Goal: Task Accomplishment & Management: Complete application form

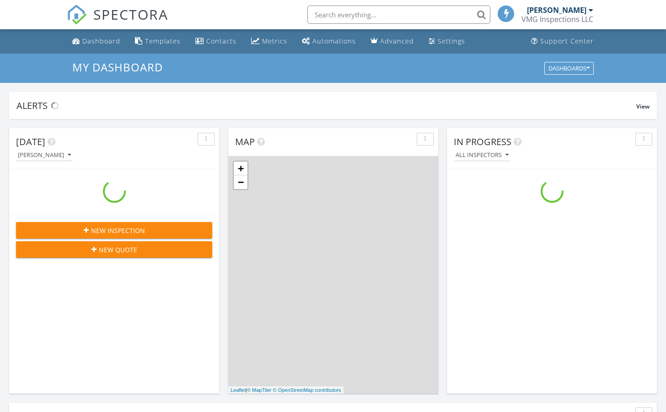
scroll to position [833, 667]
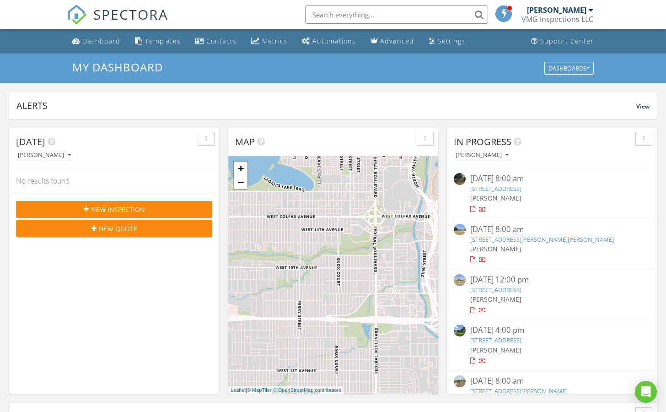
click at [128, 207] on span "New Inspection" at bounding box center [118, 210] width 54 height 10
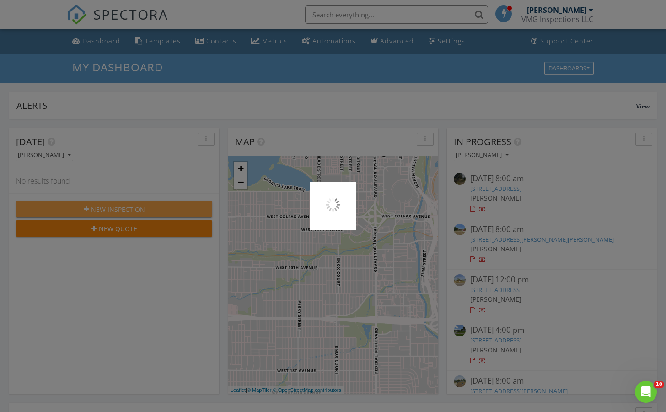
scroll to position [0, 0]
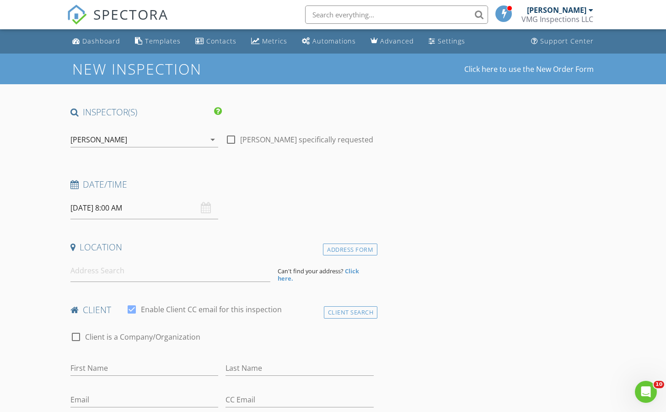
click at [205, 205] on div "08/28/2025 8:00 AM" at bounding box center [144, 208] width 148 height 22
click at [205, 207] on div "08/28/2025 8:00 AM" at bounding box center [144, 208] width 148 height 22
click at [104, 210] on input "08/28/2025 8:00 AM" at bounding box center [144, 208] width 148 height 22
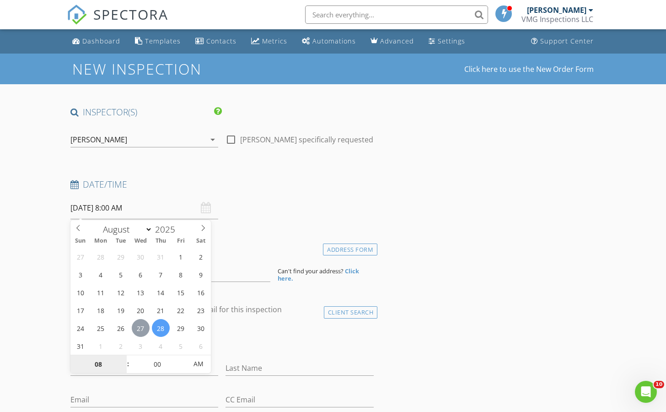
type input "08/27/2025 8:00 AM"
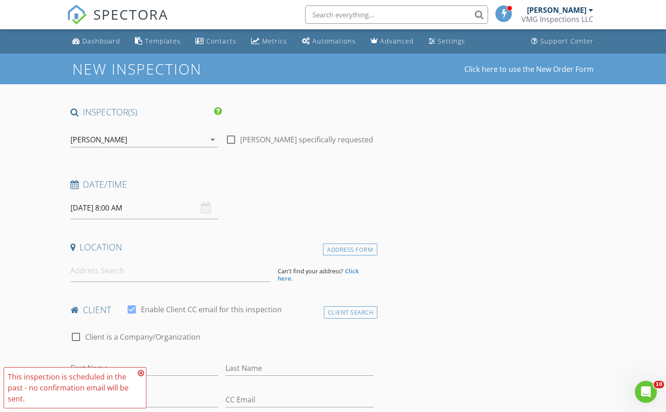
click at [141, 371] on icon at bounding box center [141, 372] width 6 height 7
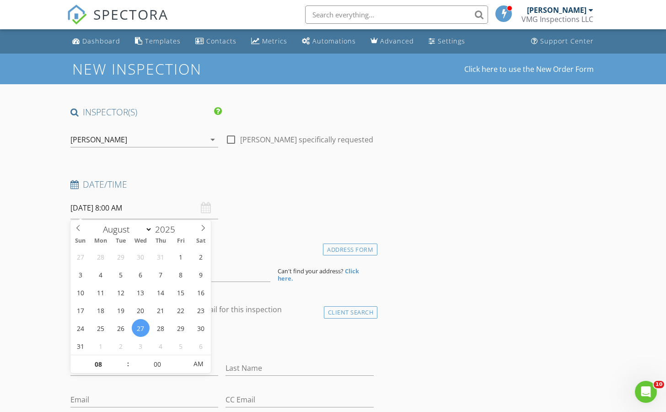
click at [118, 207] on input "08/27/2025 8:00 AM" at bounding box center [144, 208] width 148 height 22
type input "09"
type input "08/27/2025 9:00 AM"
click at [123, 358] on span at bounding box center [123, 359] width 6 height 9
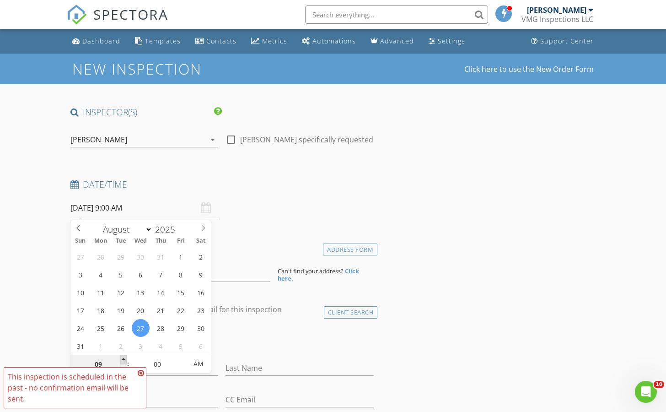
type input "10"
type input "08/27/2025 10:00 AM"
click at [123, 358] on span at bounding box center [123, 359] width 6 height 9
type input "11"
type input "08/27/2025 11:00 AM"
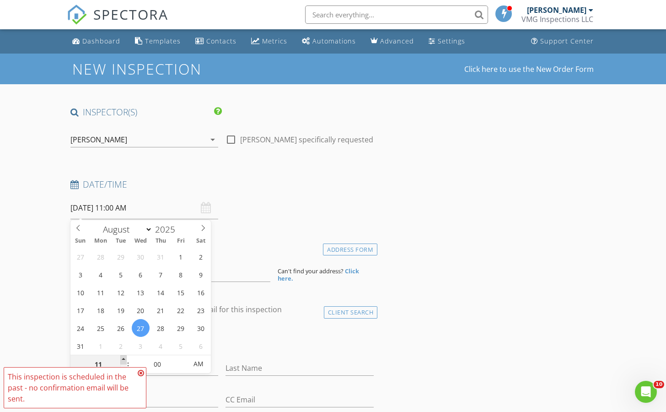
click at [123, 358] on span at bounding box center [123, 359] width 6 height 9
type input "12"
type input "08/27/2025 12:00 PM"
click at [123, 358] on span at bounding box center [123, 359] width 6 height 9
type input "01"
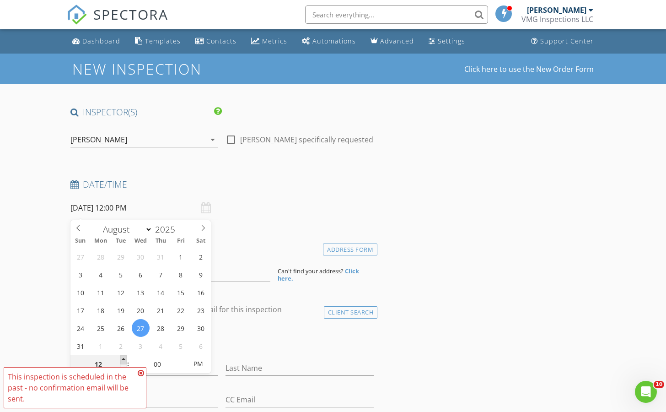
type input "08/27/2025 1:00 PM"
click at [123, 358] on span at bounding box center [123, 359] width 6 height 9
type input "02"
type input "08/27/2025 2:00 PM"
click at [123, 358] on span at bounding box center [123, 359] width 6 height 9
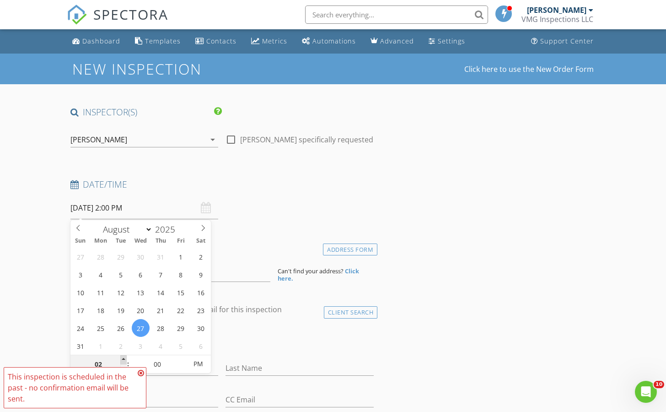
type input "03"
type input "08/27/2025 3:00 PM"
click at [123, 358] on span at bounding box center [123, 359] width 6 height 9
type input "04"
type input "08/27/2025 4:00 PM"
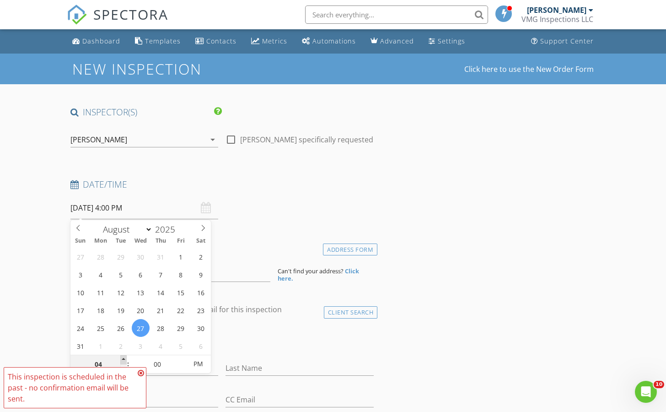
click at [123, 358] on span at bounding box center [123, 359] width 6 height 9
type input "05"
type input "[DATE] 5:00 PM"
click at [123, 358] on span at bounding box center [123, 359] width 6 height 9
type input "06"
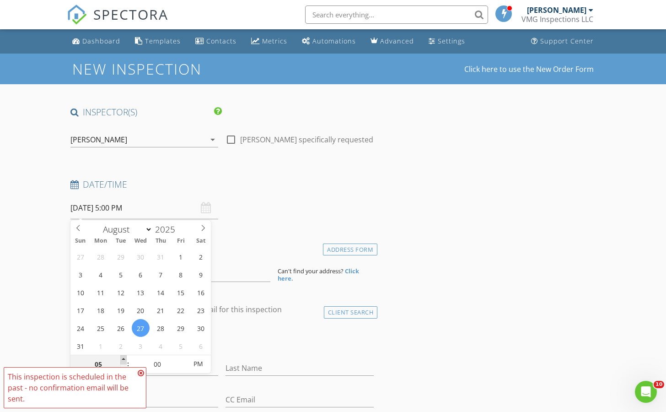
type input "[DATE] 6:00 PM"
click at [123, 358] on span at bounding box center [123, 359] width 6 height 9
type input "07"
type input "08/27/2025 7:00 PM"
click at [123, 358] on span at bounding box center [123, 359] width 6 height 9
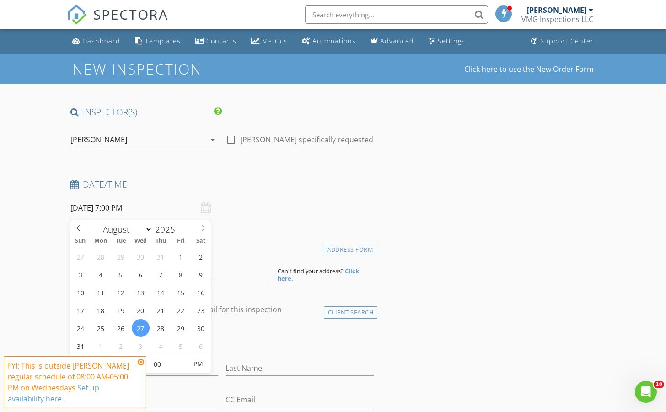
click at [140, 362] on icon at bounding box center [141, 361] width 6 height 7
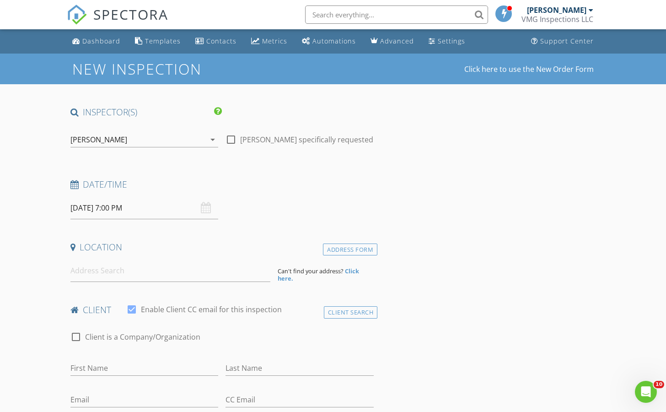
click at [102, 212] on input "08/27/2025 7:00 PM" at bounding box center [144, 208] width 148 height 22
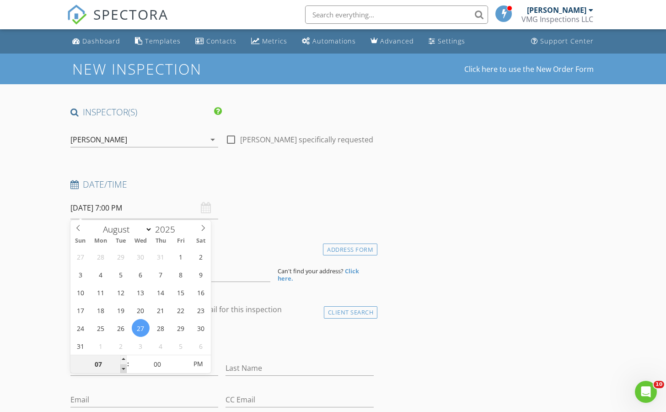
type input "06"
type input "[DATE] 6:00 PM"
click at [124, 366] on span at bounding box center [123, 368] width 6 height 9
type input "05"
type input "[DATE] 5:00 PM"
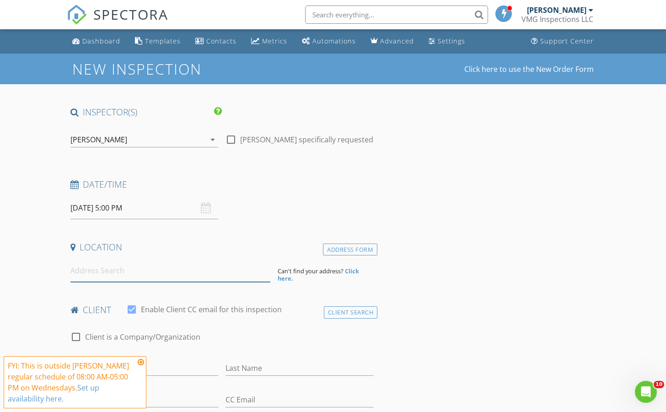
click at [128, 272] on input at bounding box center [170, 271] width 200 height 22
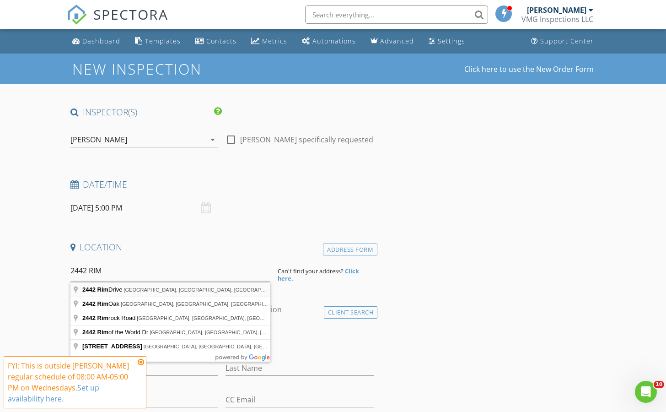
type input "2442 Rim Drive, Spring Hill, FL, USA"
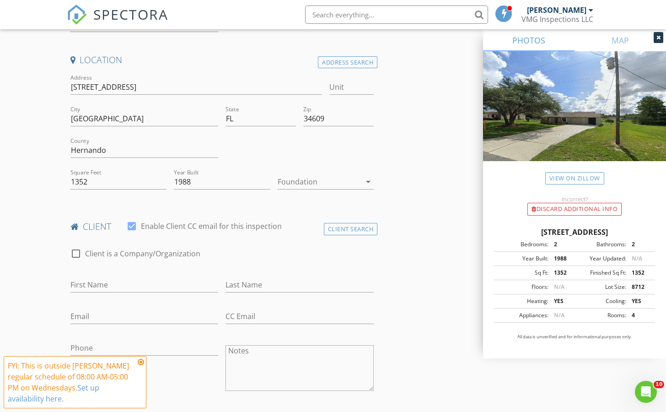
scroll to position [188, 0]
click at [135, 224] on div at bounding box center [132, 225] width 16 height 16
checkbox input "false"
click at [131, 281] on input "First Name" at bounding box center [144, 283] width 148 height 15
type input "[PERSON_NAME]"
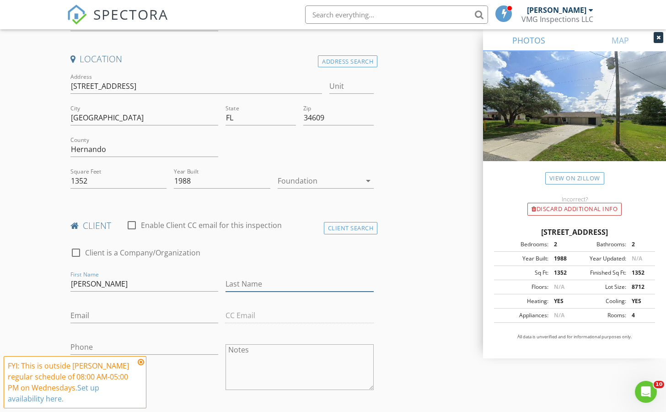
click at [258, 285] on input "Last Name" at bounding box center [300, 283] width 148 height 15
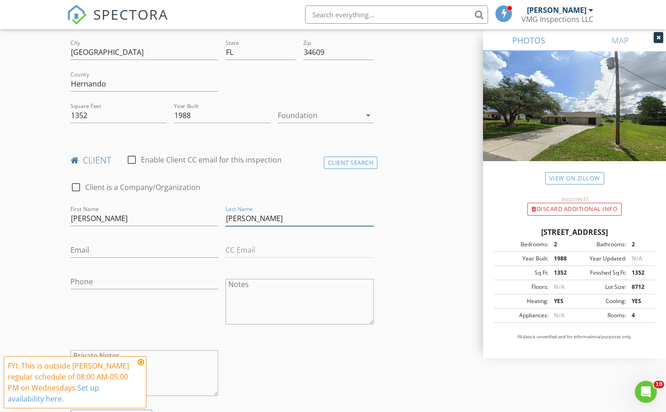
scroll to position [255, 0]
type input "[PERSON_NAME]"
click at [128, 281] on input "Phone" at bounding box center [144, 279] width 148 height 15
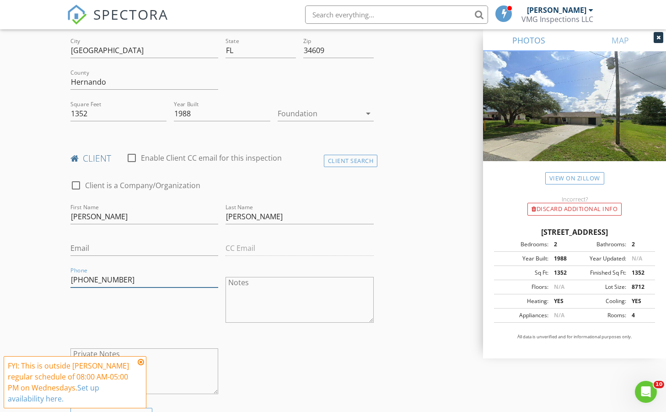
type input "[PHONE_NUMBER]"
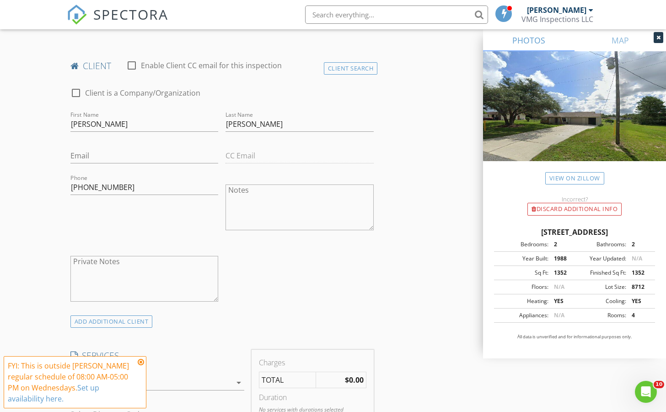
scroll to position [354, 0]
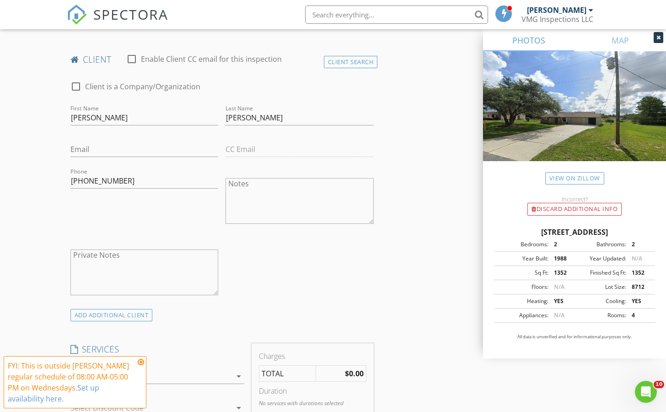
click at [140, 364] on icon at bounding box center [141, 361] width 6 height 7
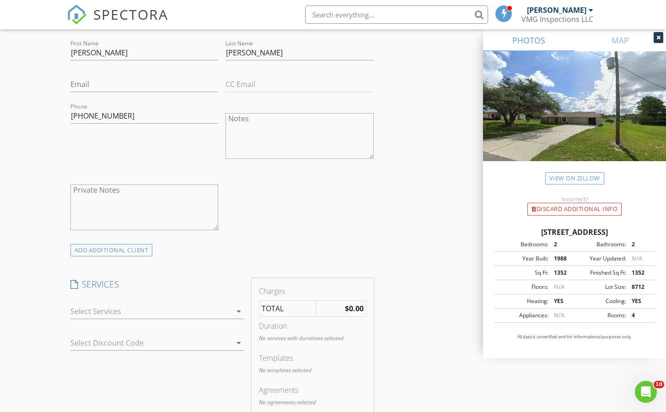
scroll to position [427, 0]
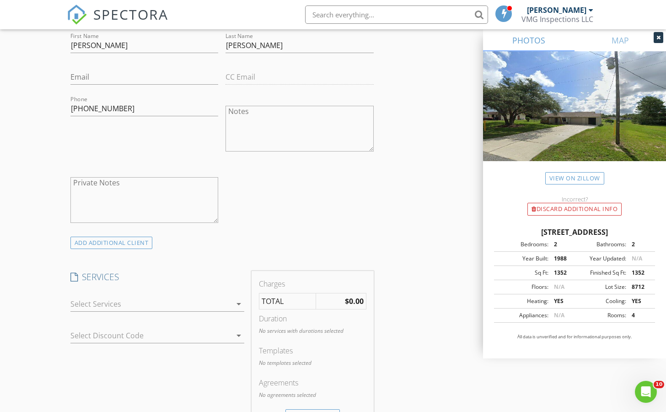
click at [238, 304] on icon "arrow_drop_down" at bounding box center [238, 303] width 11 height 11
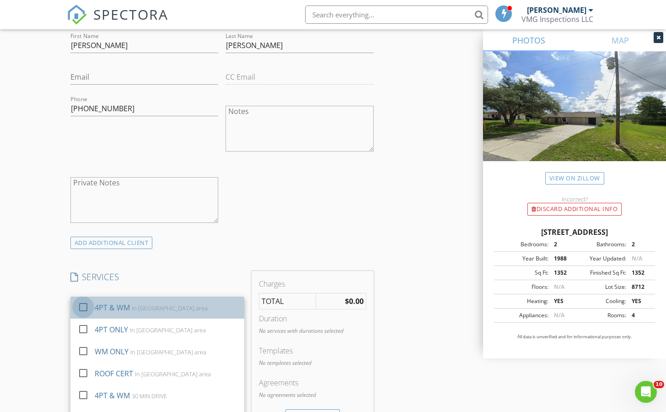
click at [82, 306] on div at bounding box center [84, 307] width 16 height 16
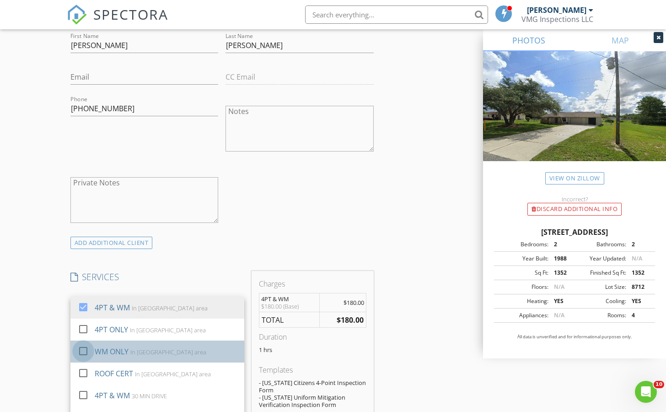
click at [81, 350] on div at bounding box center [84, 351] width 16 height 16
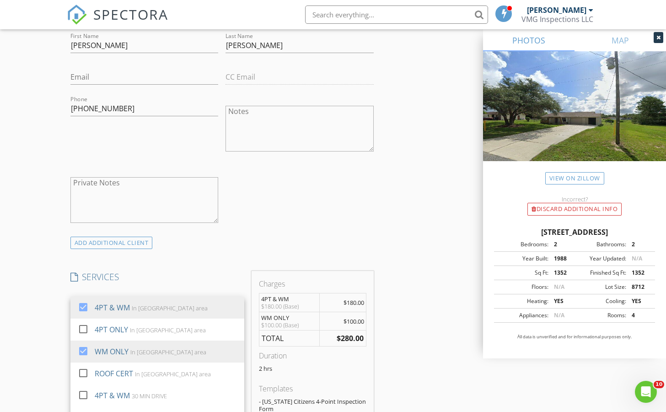
click at [428, 206] on div "INSPECTOR(S) check_box Victor Guerrero PRIMARY check_box_outline_blank JOSE MAR…" at bounding box center [333, 412] width 533 height 1465
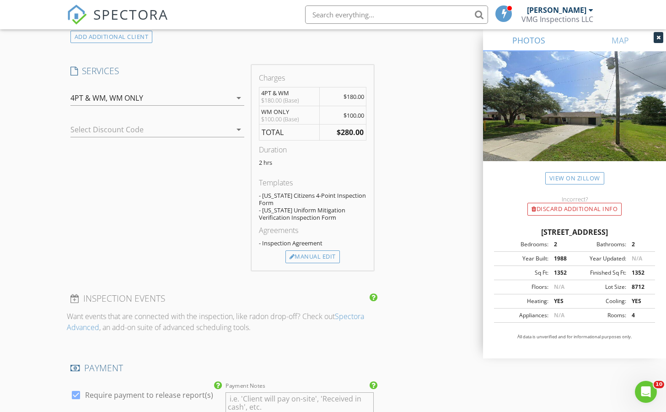
scroll to position [634, 0]
click at [335, 258] on div "Manual Edit" at bounding box center [313, 255] width 54 height 13
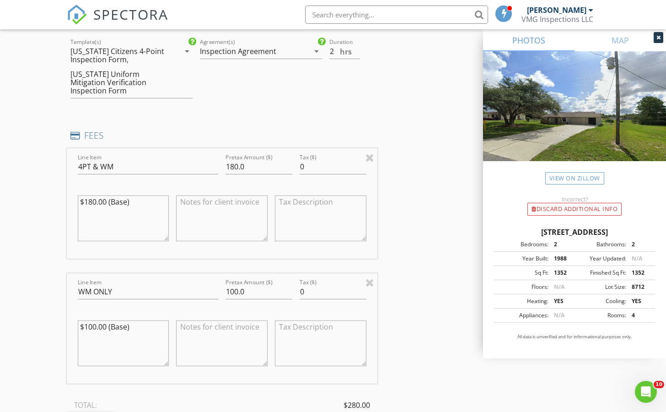
scroll to position [671, 0]
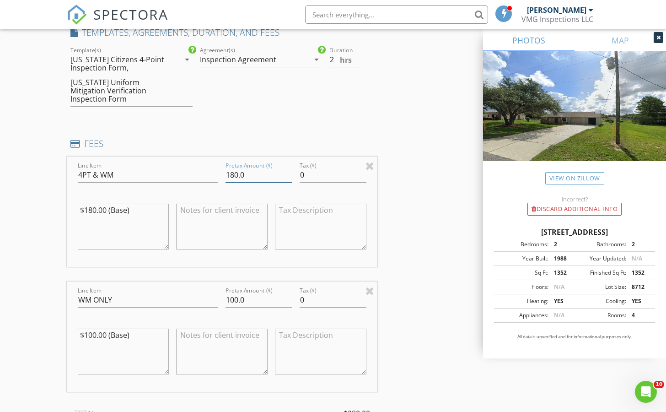
click at [246, 168] on input "180.0" at bounding box center [259, 175] width 67 height 15
type input "1"
type input "200"
click at [421, 164] on div "INSPECTOR(S) check_box Victor Guerrero PRIMARY check_box_outline_blank JOSE MAR…" at bounding box center [333, 276] width 533 height 1682
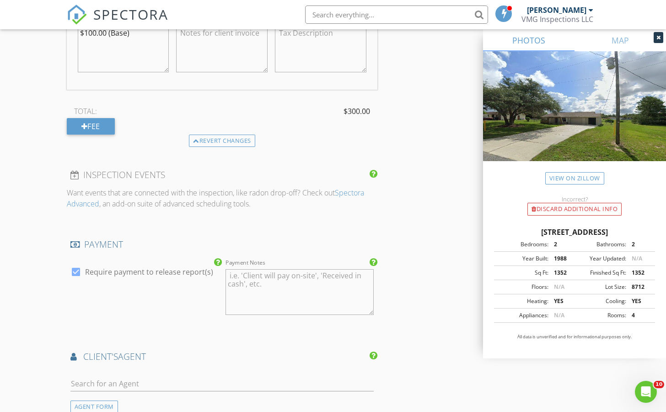
scroll to position [974, 0]
click at [79, 263] on div at bounding box center [76, 271] width 16 height 16
checkbox input "false"
click at [304, 268] on textarea "Payment Notes" at bounding box center [300, 291] width 148 height 46
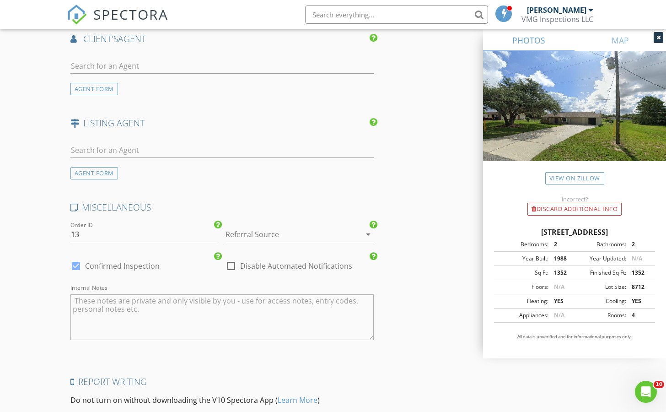
scroll to position [1312, 0]
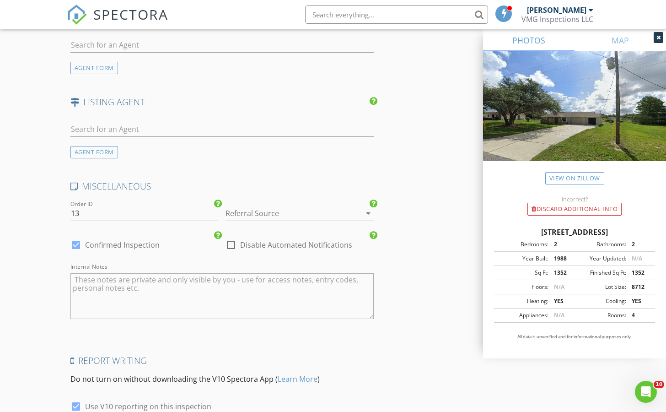
type textarea "PAY ON SITE"
click at [76, 237] on div at bounding box center [76, 245] width 16 height 16
checkbox input "false"
checkbox input "true"
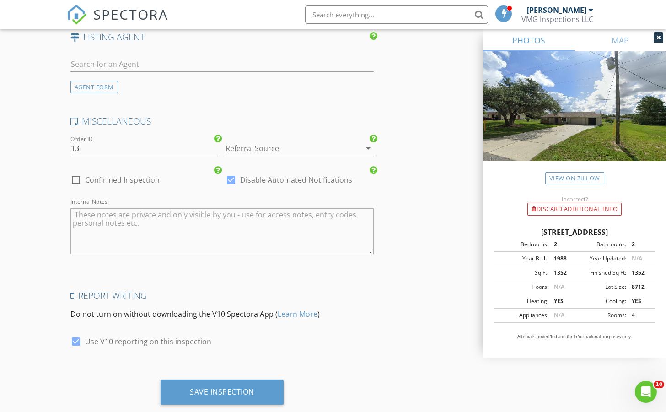
scroll to position [1390, 0]
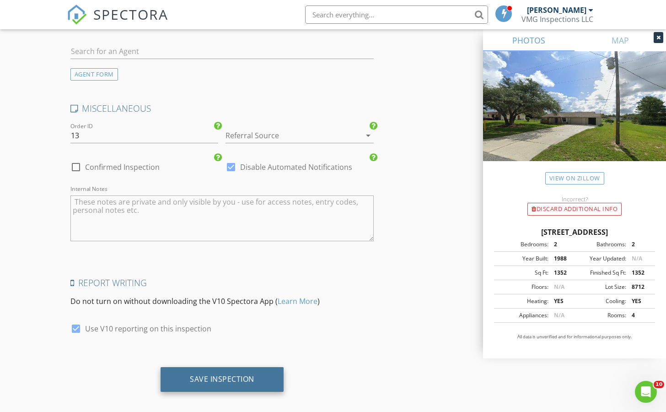
click at [219, 367] on div "Save Inspection" at bounding box center [222, 379] width 123 height 25
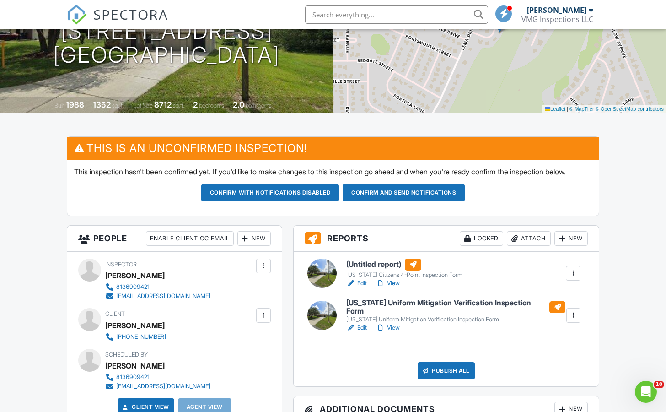
click at [362, 288] on link "Edit" at bounding box center [356, 283] width 21 height 9
